Goal: Task Accomplishment & Management: Complete application form

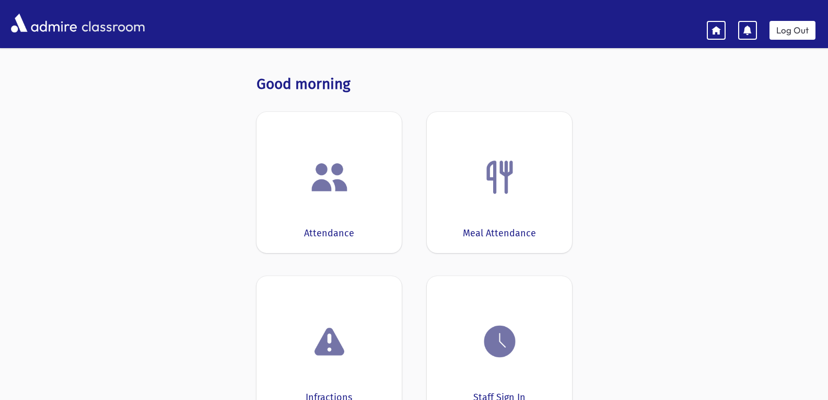
click at [326, 204] on div "Attendance" at bounding box center [328, 182] width 145 height 141
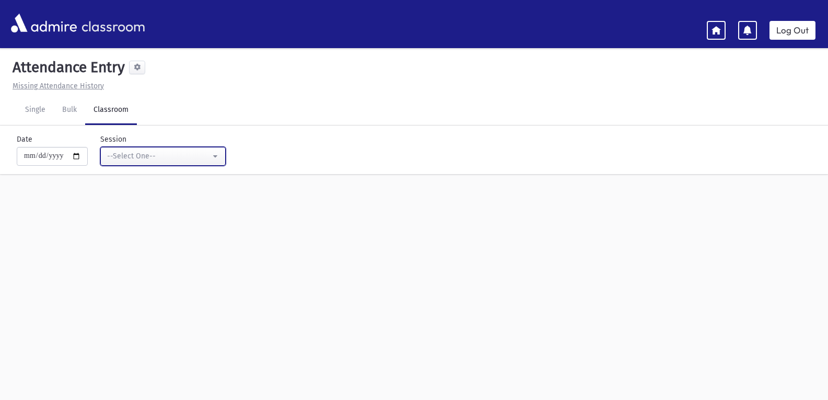
click at [220, 159] on button "--Select One--" at bounding box center [162, 156] width 125 height 19
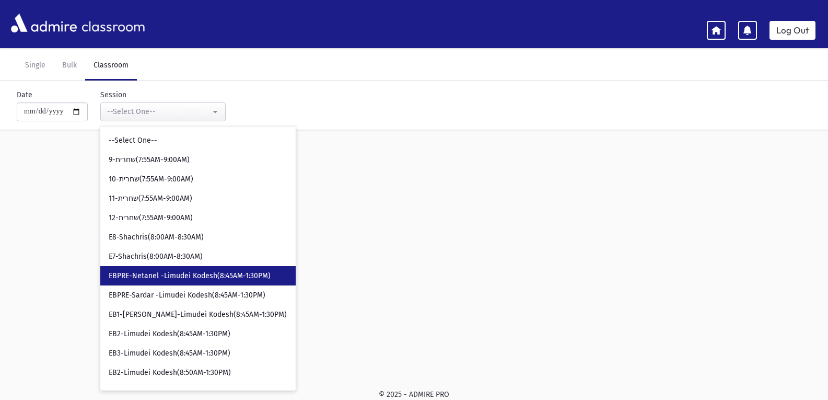
click at [188, 276] on span "EBPRE-Netanel -Limudei Kodesh(8:45AM-1:30PM)" at bounding box center [190, 276] width 162 height 10
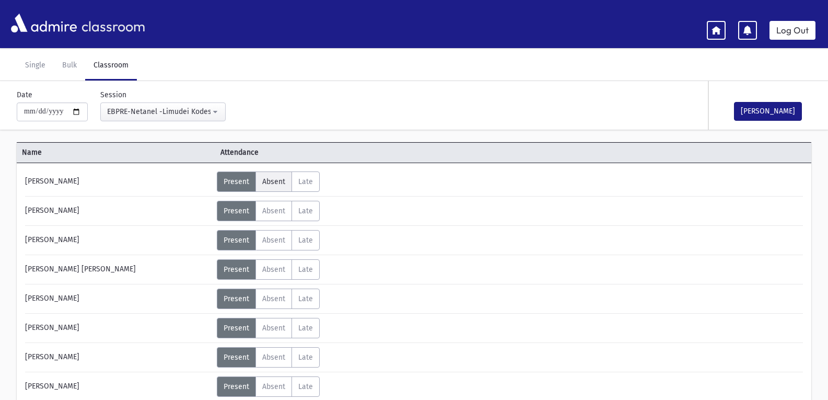
click at [282, 178] on span "Absent" at bounding box center [273, 181] width 23 height 9
click at [302, 183] on span "Late" at bounding box center [305, 181] width 15 height 9
click at [235, 181] on span "Present" at bounding box center [237, 181] width 26 height 9
click at [297, 179] on label "Late L" at bounding box center [305, 181] width 28 height 20
click at [373, 185] on icon at bounding box center [376, 186] width 6 height 6
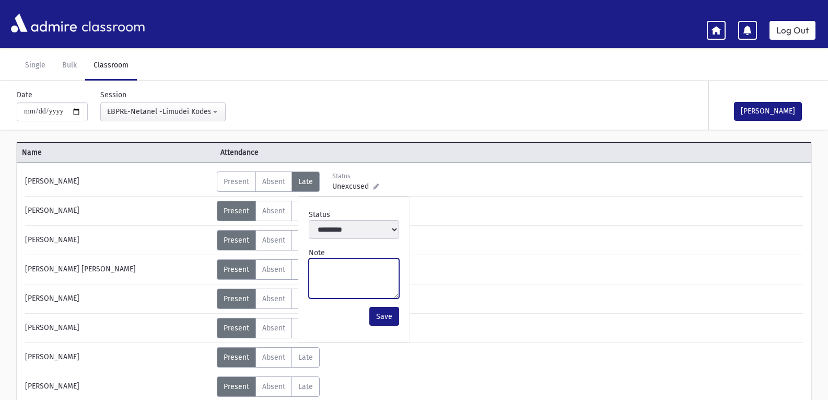
click at [333, 267] on textarea "Note" at bounding box center [354, 278] width 90 height 40
click at [337, 181] on span "Unexcused" at bounding box center [352, 186] width 41 height 11
click at [344, 177] on div "Status" at bounding box center [355, 175] width 46 height 9
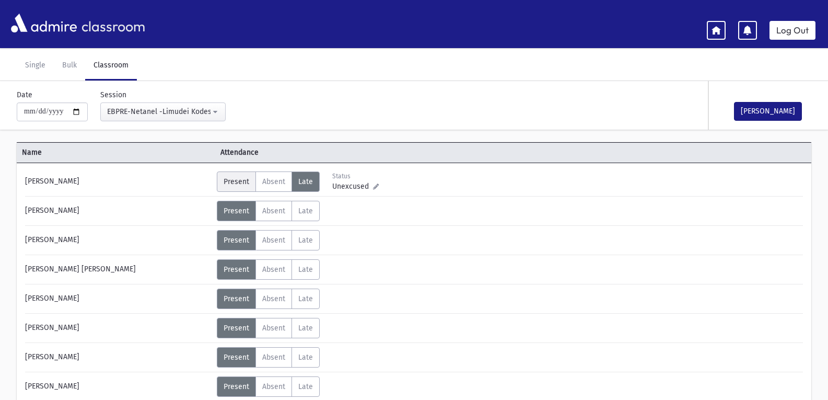
click at [225, 184] on span "Present" at bounding box center [237, 181] width 26 height 9
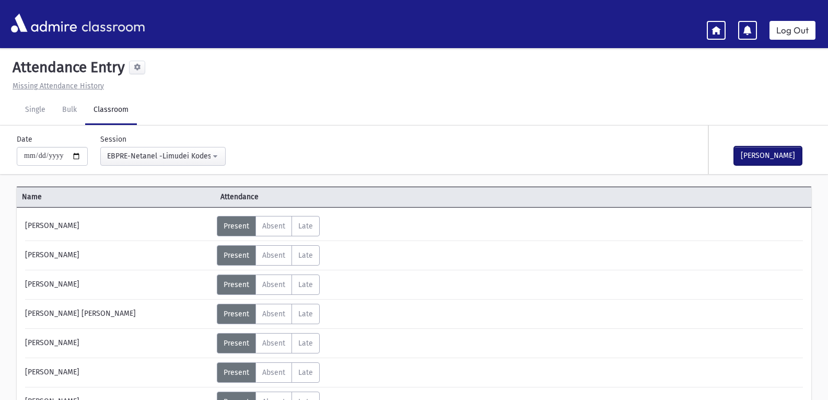
drag, startPoint x: 770, startPoint y: 155, endPoint x: 682, endPoint y: 155, distance: 88.3
click at [682, 155] on div "[PERSON_NAME] Attendance Taken" at bounding box center [683, 149] width 269 height 49
click at [771, 156] on button "[PERSON_NAME]" at bounding box center [768, 155] width 68 height 19
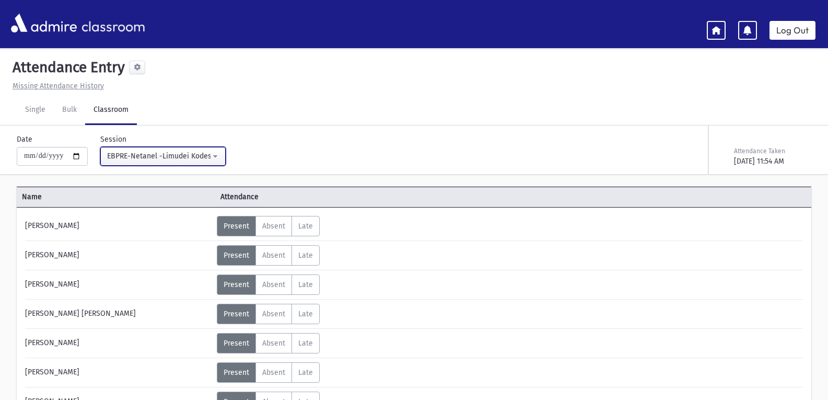
click at [210, 154] on div "EBPRE-Netanel -Limudei Kodesh(8:45AM-1:30PM)" at bounding box center [158, 155] width 103 height 11
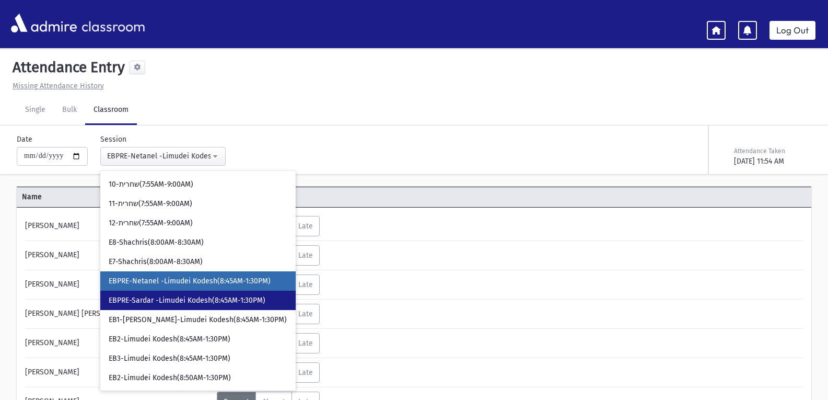
click at [173, 296] on span "EBPRE-Sardar -Limudei Kodesh(8:45AM-1:30PM)" at bounding box center [187, 300] width 157 height 10
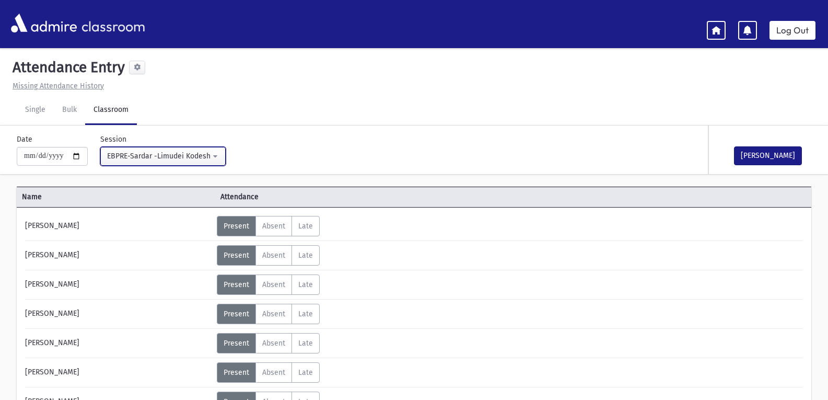
click at [218, 157] on button "EBPRE-Sardar -Limudei Kodesh(8:45AM-1:30PM)" at bounding box center [162, 156] width 125 height 19
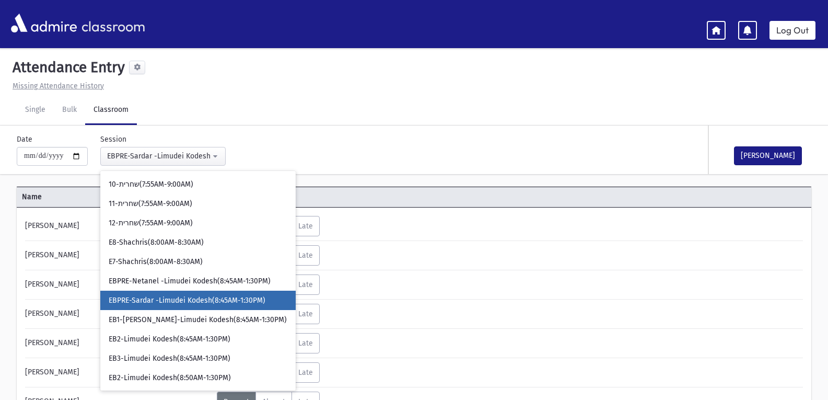
scroll to position [59, 0]
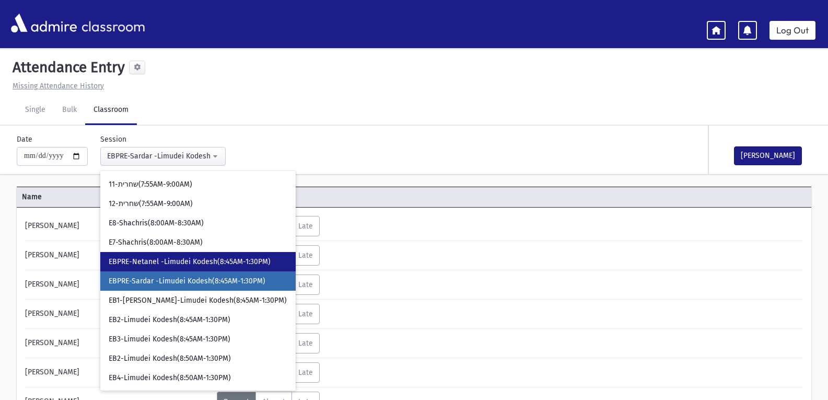
click at [180, 260] on span "EBPRE-Netanel -Limudei Kodesh(8:45AM-1:30PM)" at bounding box center [190, 261] width 162 height 10
select select "****"
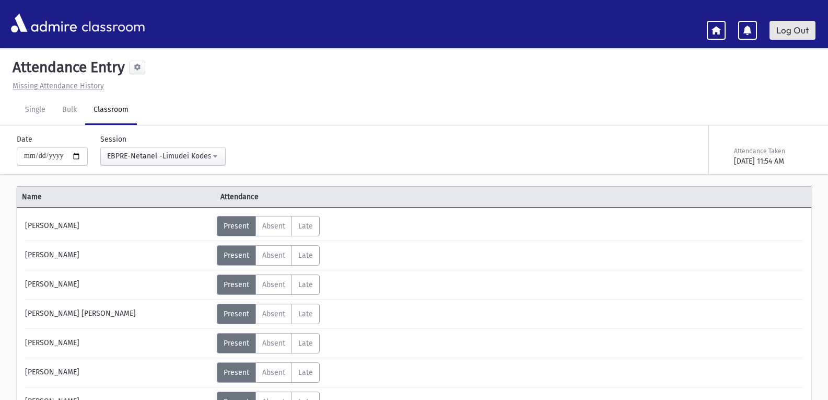
click at [792, 31] on link "Log Out" at bounding box center [792, 30] width 46 height 19
